Goal: Task Accomplishment & Management: Manage account settings

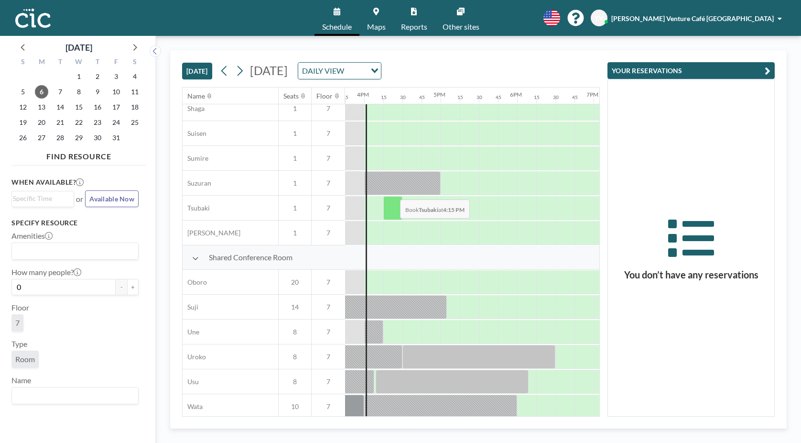
scroll to position [542, 1205]
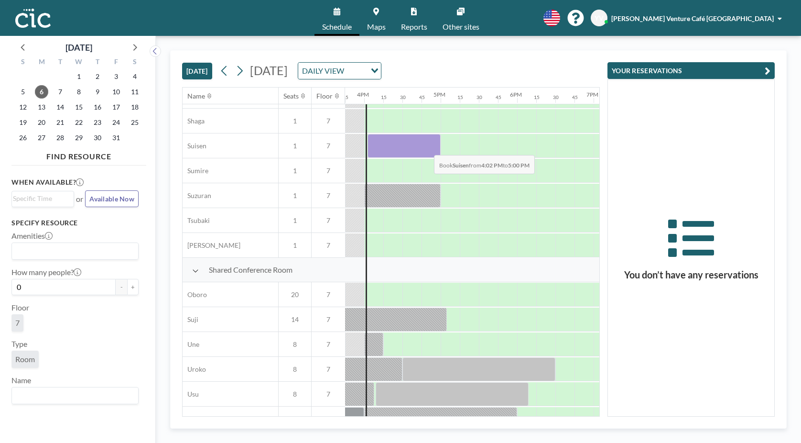
drag, startPoint x: 372, startPoint y: 146, endPoint x: 427, endPoint y: 148, distance: 54.1
click at [427, 148] on div at bounding box center [404, 146] width 73 height 24
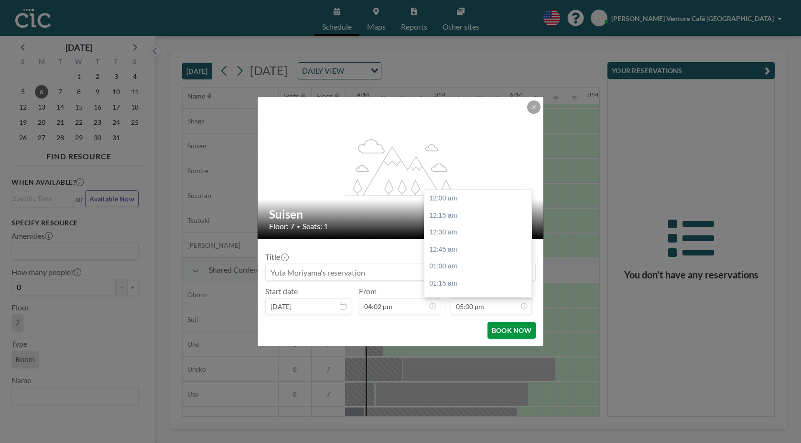
scroll to position [1157, 0]
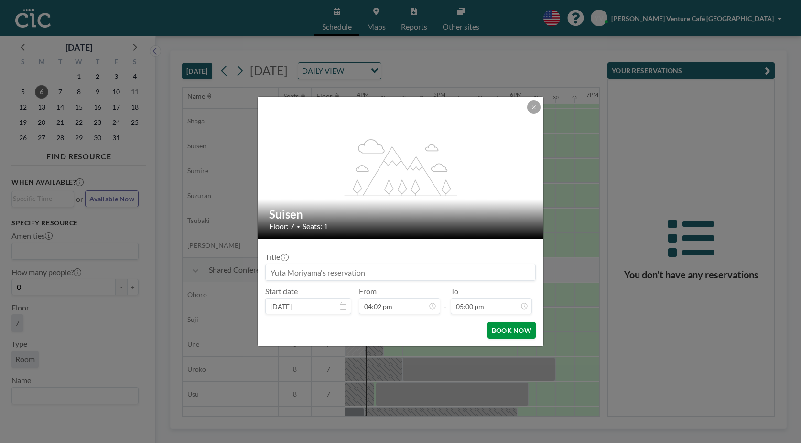
click at [516, 333] on button "BOOK NOW" at bounding box center [512, 330] width 48 height 17
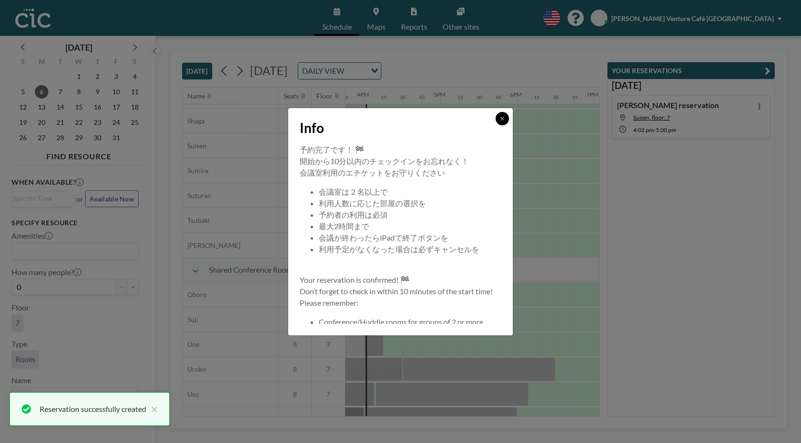
click at [500, 120] on icon at bounding box center [503, 119] width 6 height 6
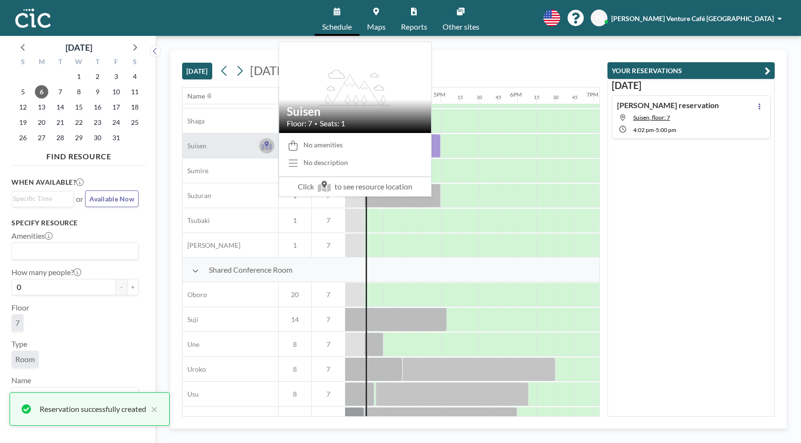
click at [264, 146] on icon at bounding box center [267, 146] width 11 height 7
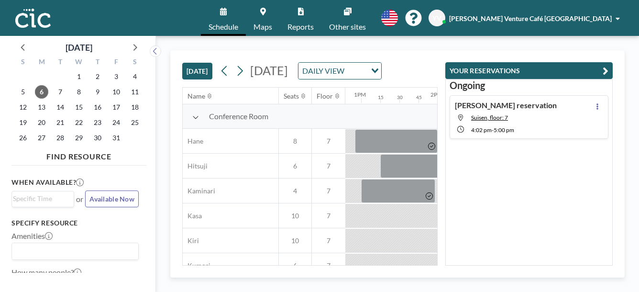
scroll to position [0, 979]
click at [597, 100] on button at bounding box center [596, 105] width 11 height 11
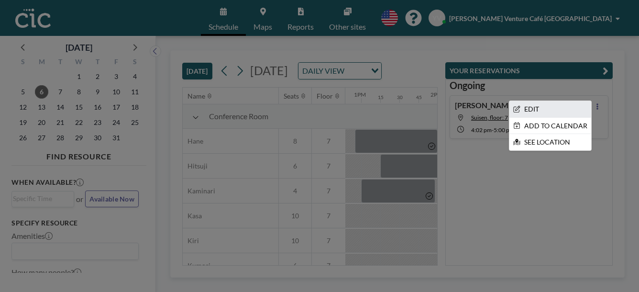
click at [556, 101] on li "EDIT" at bounding box center [550, 109] width 82 height 16
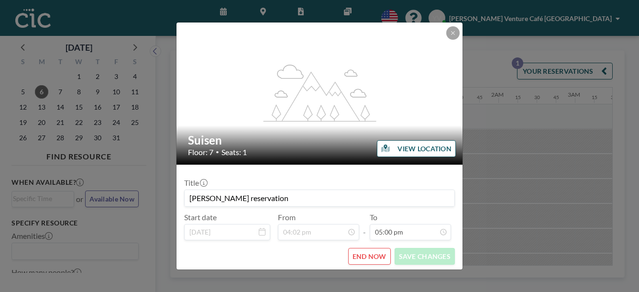
scroll to position [1038, 0]
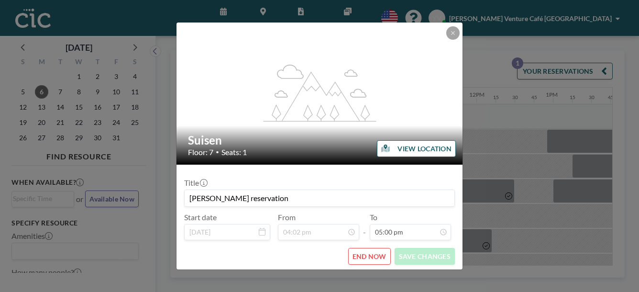
click at [360, 248] on button "END NOW" at bounding box center [369, 256] width 43 height 17
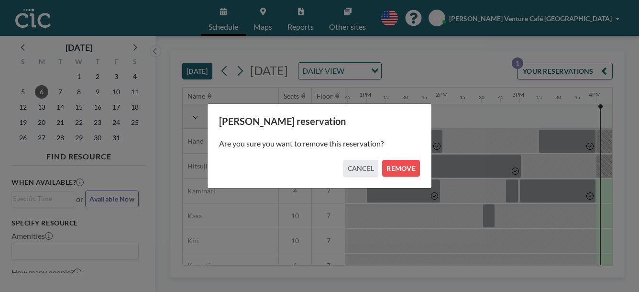
scroll to position [0, 979]
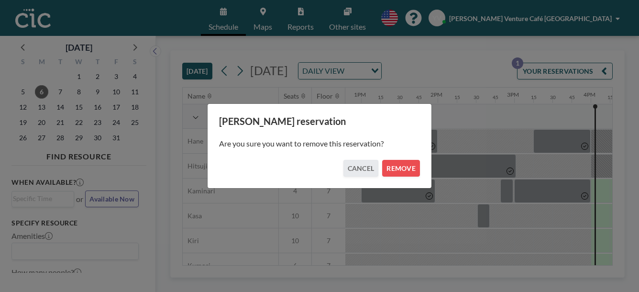
click at [386, 155] on div "Are you sure you want to remove this reservation?" at bounding box center [319, 143] width 201 height 33
click at [386, 156] on div "Are you sure you want to remove this reservation?" at bounding box center [319, 143] width 201 height 33
click at [384, 161] on button "REMOVE" at bounding box center [401, 168] width 38 height 17
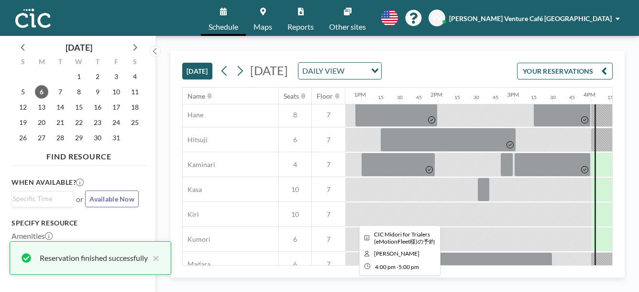
scroll to position [55, 979]
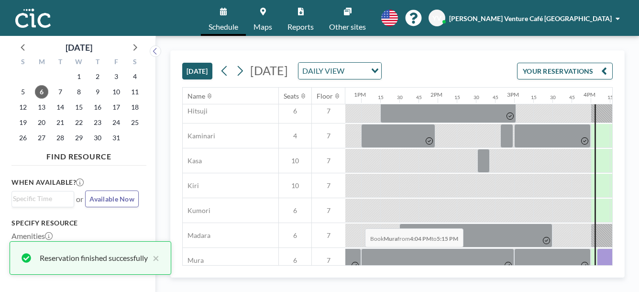
drag, startPoint x: 310, startPoint y: 207, endPoint x: 362, endPoint y: 206, distance: 51.7
click at [597, 248] on div at bounding box center [641, 260] width 89 height 24
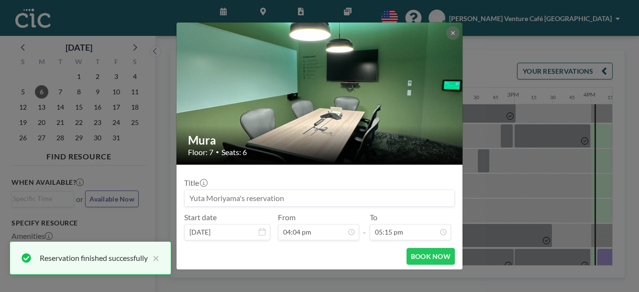
click at [338, 190] on input at bounding box center [320, 198] width 270 height 16
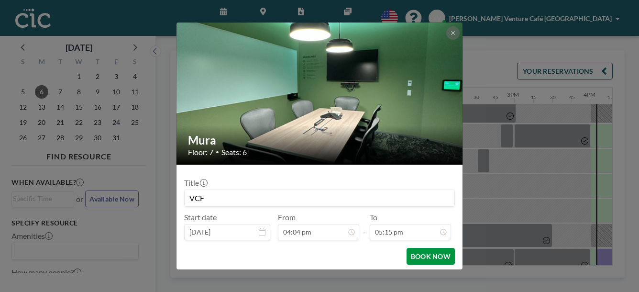
scroll to position [1053, 0]
type input "VCF"
click at [410, 248] on button "BOOK NOW" at bounding box center [430, 256] width 48 height 17
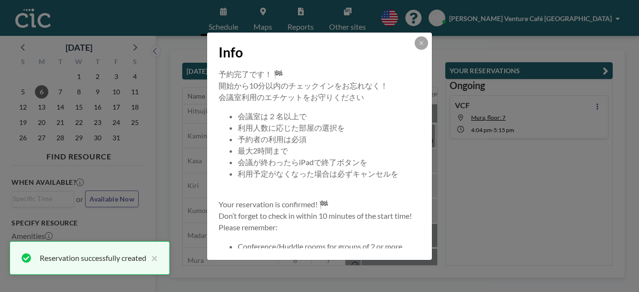
click at [403, 67] on div "Info" at bounding box center [319, 51] width 225 height 36
click at [415, 50] on button at bounding box center [421, 42] width 13 height 13
